Goal: Task Accomplishment & Management: Use online tool/utility

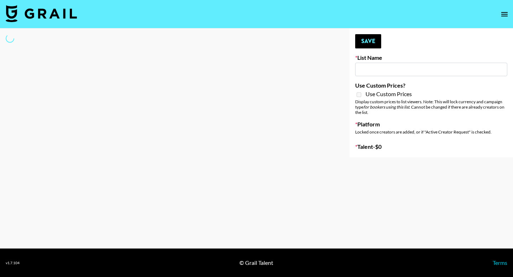
click at [368, 68] on input at bounding box center [431, 70] width 152 height 14
click at [299, 92] on div at bounding box center [169, 93] width 338 height 129
type input "Kinologue App"
select select "Song"
type input "G4free"
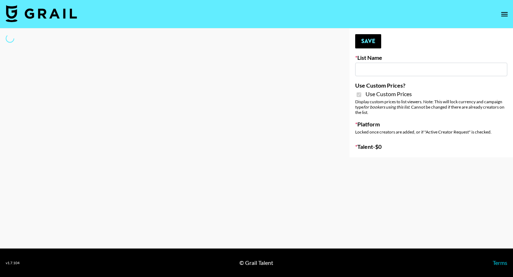
checkbox input "true"
select select "Brand"
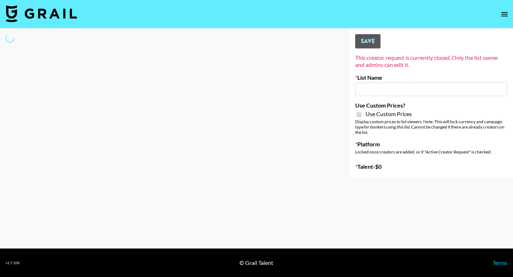
type input "Flexispot"
checkbox input "true"
select select "Brand"
